Goal: Browse casually

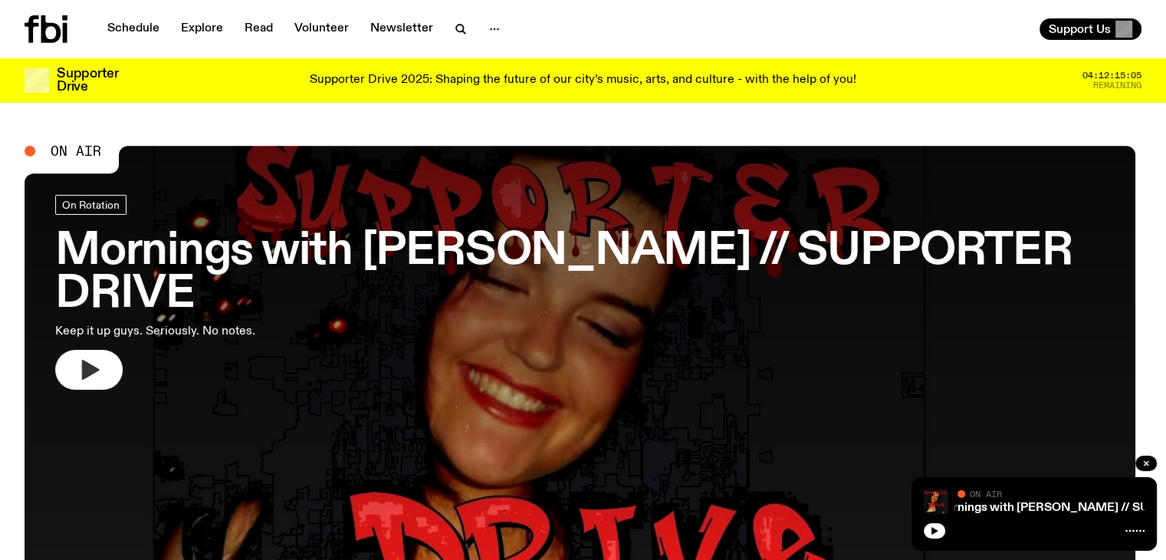
click at [92, 370] on icon "button" at bounding box center [91, 370] width 18 height 20
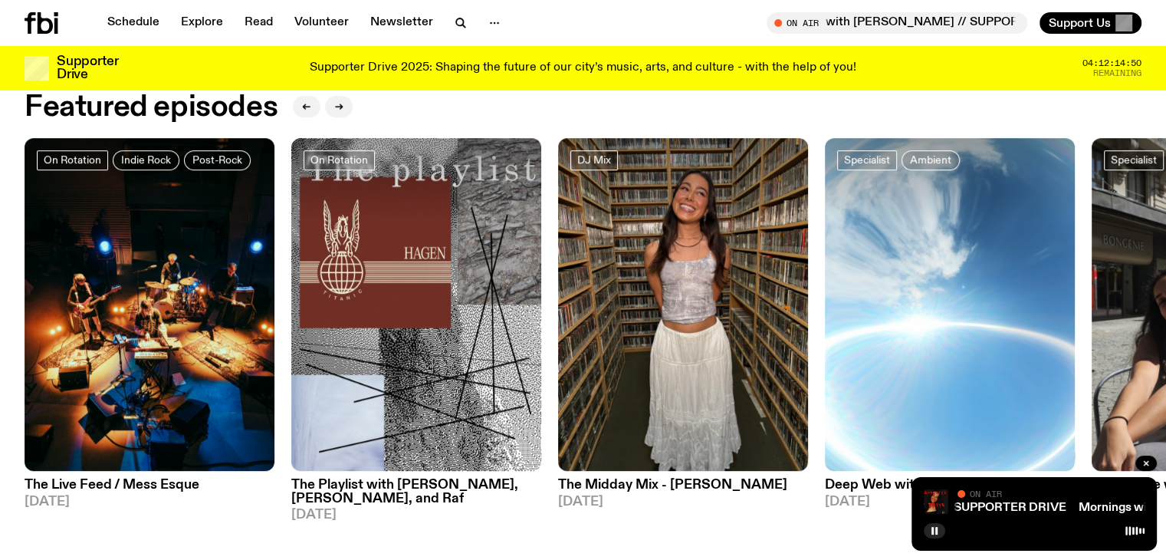
scroll to position [742, 0]
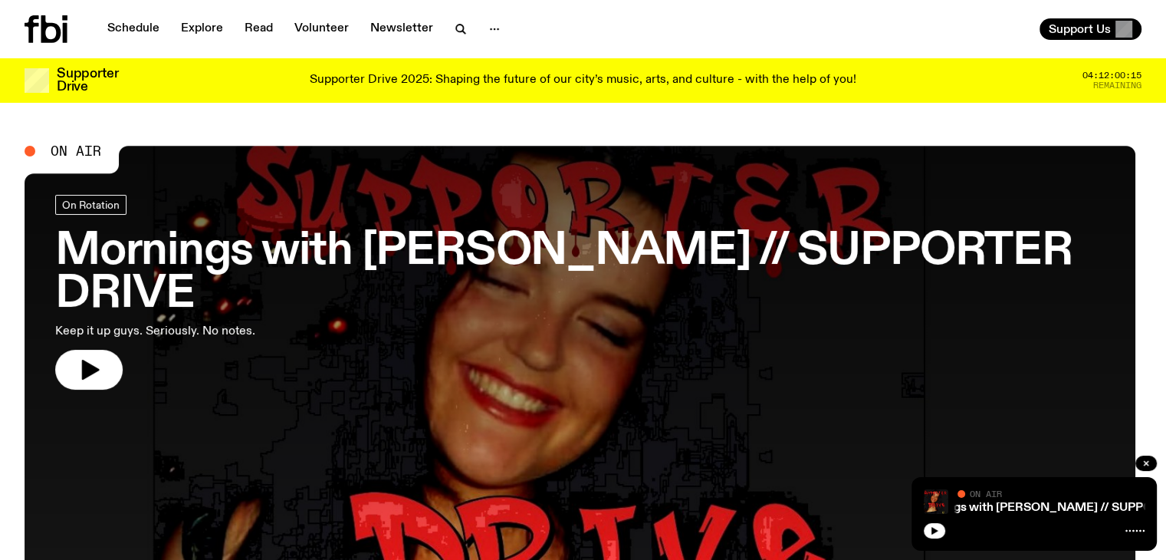
drag, startPoint x: 122, startPoint y: 380, endPoint x: 160, endPoint y: 2, distance: 379.2
click at [122, 380] on button "button" at bounding box center [88, 370] width 67 height 40
